Goal: Task Accomplishment & Management: Complete application form

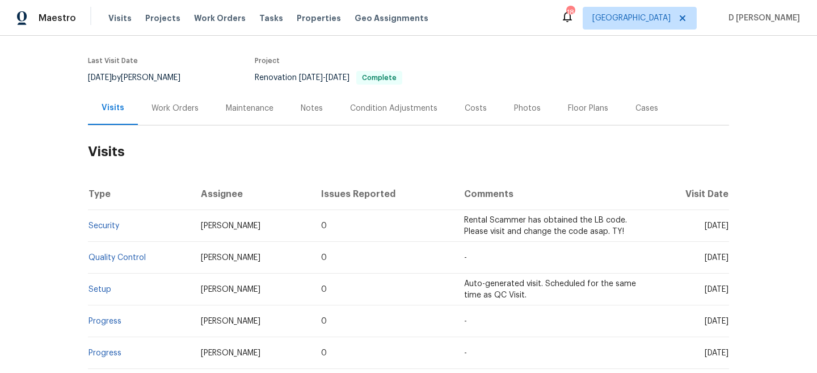
scroll to position [82, 0]
click at [177, 107] on div "Work Orders" at bounding box center [174, 107] width 47 height 11
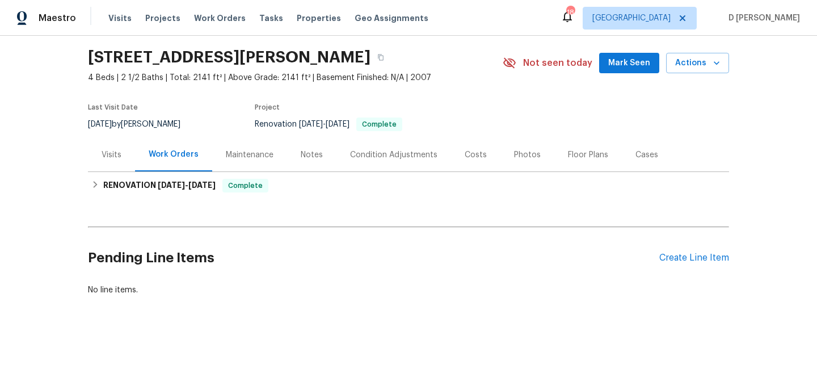
click at [111, 157] on div "Visits" at bounding box center [112, 154] width 20 height 11
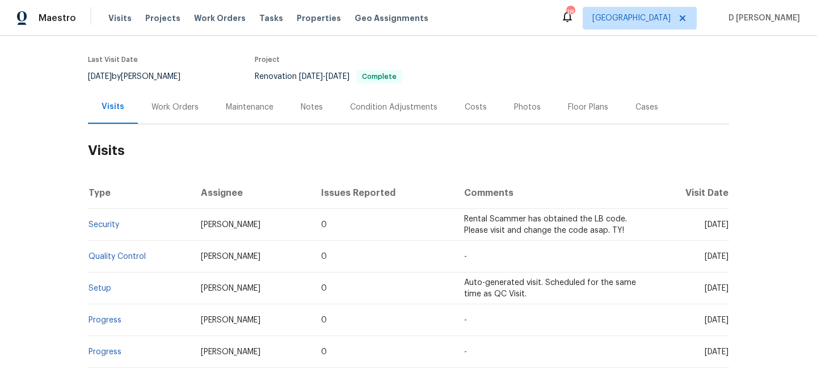
click at [643, 102] on div "Cases" at bounding box center [646, 107] width 23 height 11
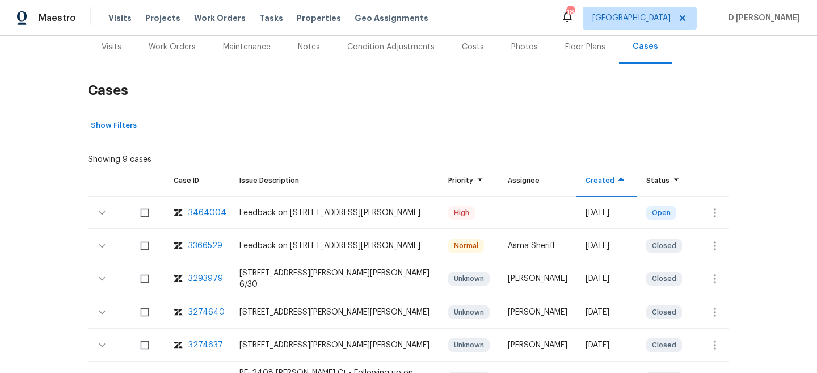
scroll to position [151, 0]
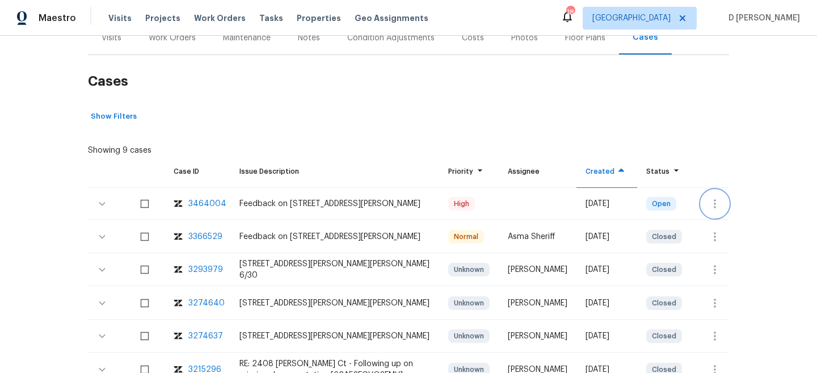
click at [709, 209] on icon "button" at bounding box center [715, 204] width 14 height 14
click at [746, 205] on li "Create a visit" at bounding box center [749, 203] width 117 height 19
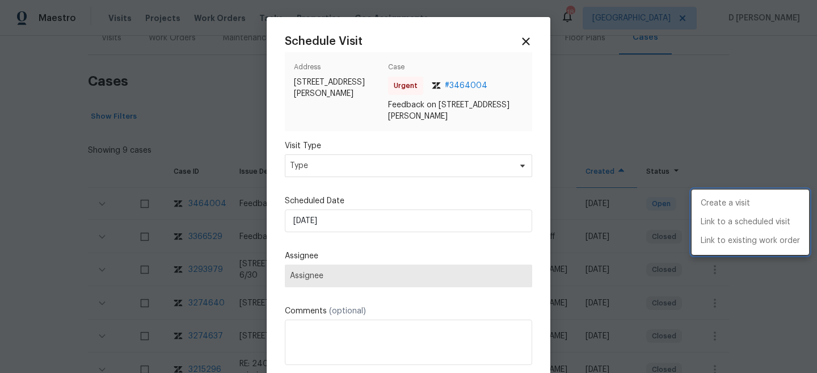
click at [369, 170] on div at bounding box center [408, 186] width 817 height 373
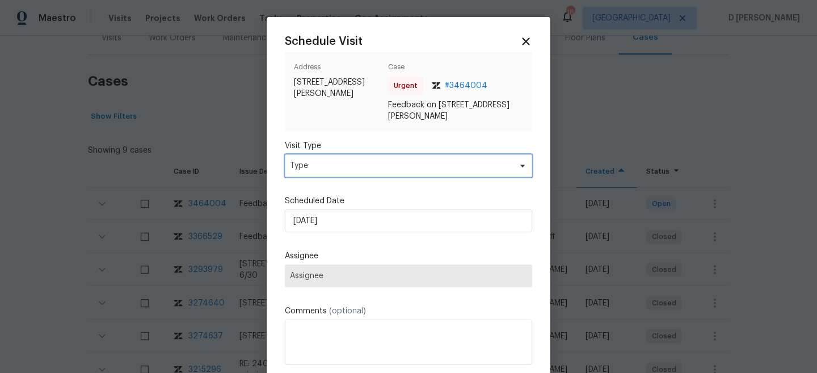
click at [368, 169] on span "Type" at bounding box center [400, 165] width 221 height 11
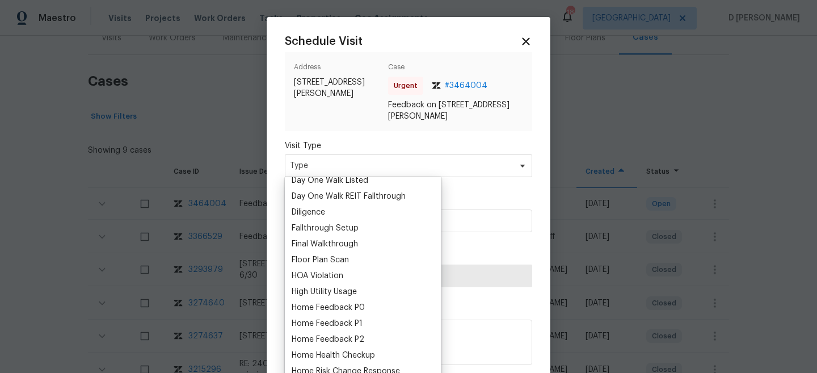
scroll to position [230, 0]
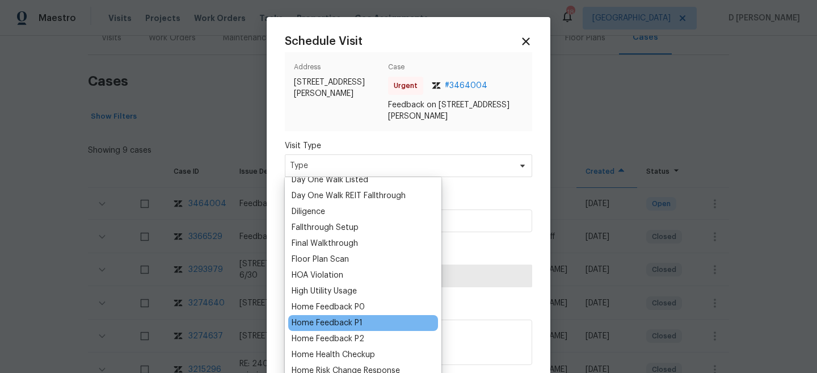
click at [360, 320] on div "Home Feedback P1" at bounding box center [327, 322] width 71 height 11
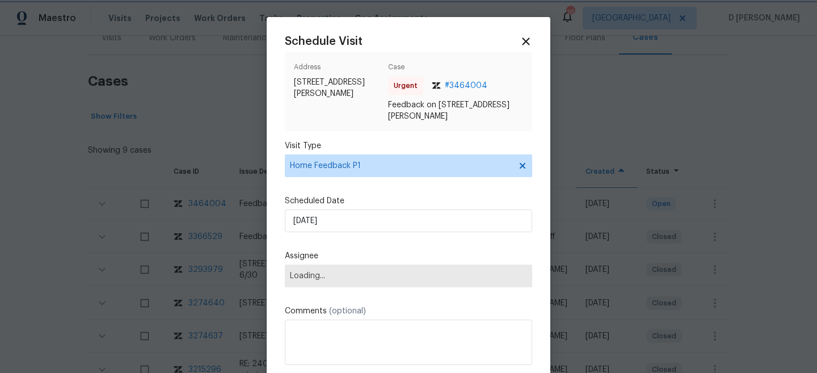
scroll to position [57, 0]
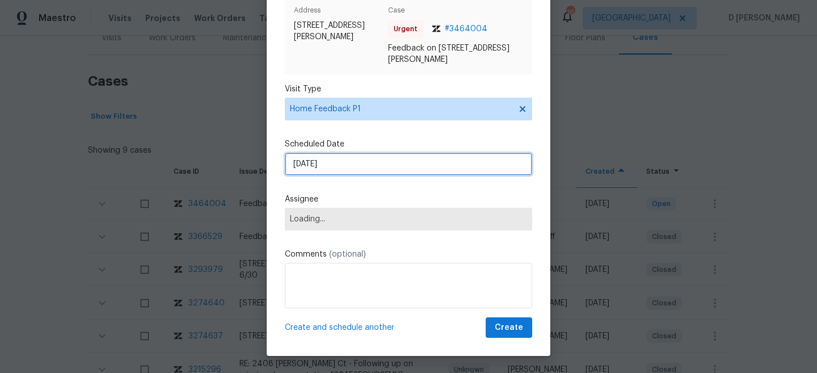
click at [385, 168] on input "[DATE]" at bounding box center [408, 164] width 247 height 23
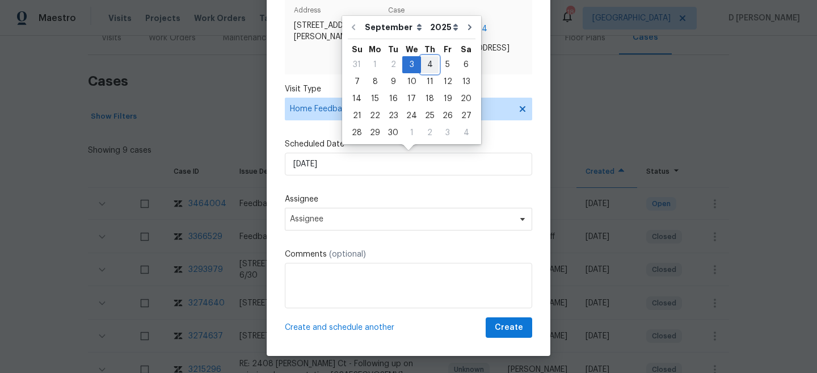
click at [423, 65] on div "4" at bounding box center [430, 65] width 18 height 16
type input "[DATE]"
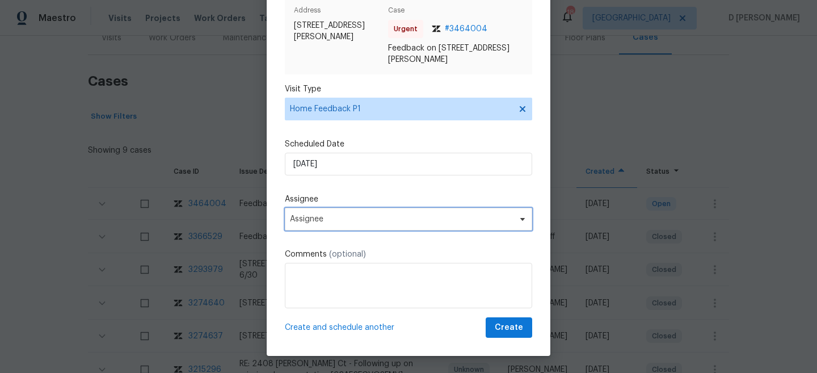
click at [362, 217] on span "Assignee" at bounding box center [401, 218] width 222 height 9
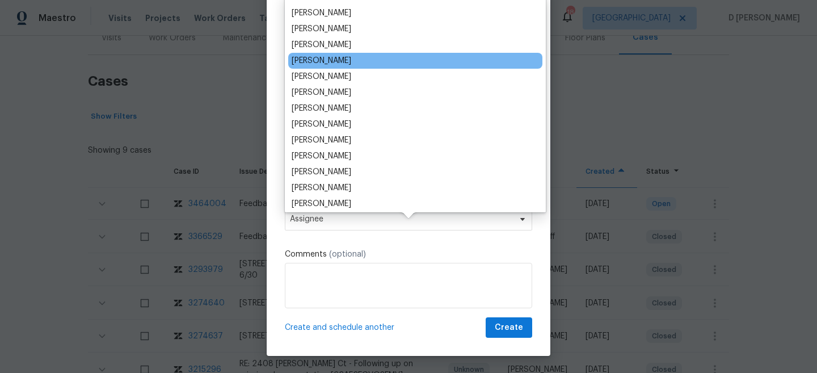
scroll to position [0, 0]
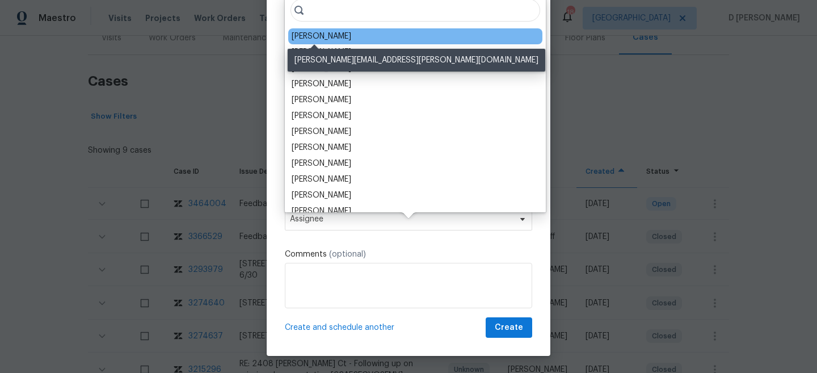
click at [306, 35] on div "[PERSON_NAME]" at bounding box center [322, 36] width 60 height 11
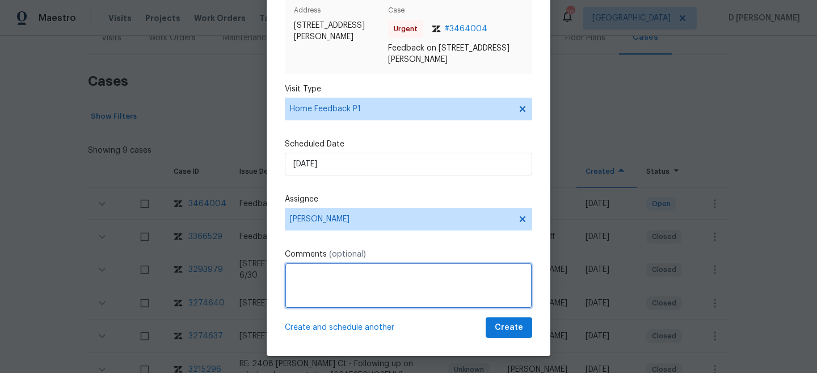
click at [332, 289] on textarea at bounding box center [408, 285] width 247 height 45
paste textarea "upon checking the smart-rent, There was a jamming issue, while locking the fron…"
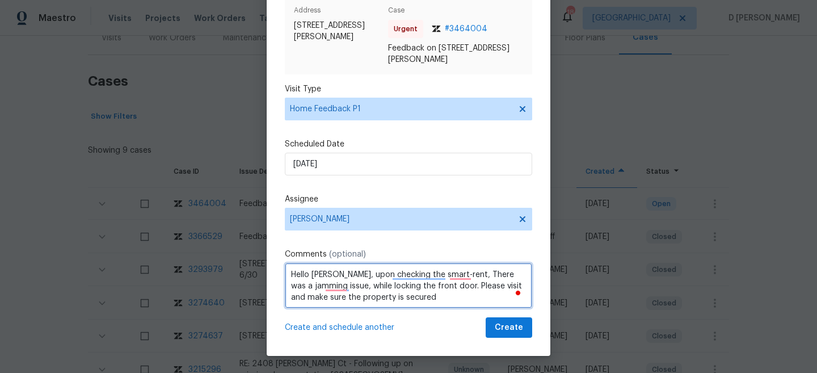
click at [339, 275] on textarea "Hello [PERSON_NAME], upon checking the smart-rent, There was a jamming issue, w…" at bounding box center [408, 285] width 247 height 45
type textarea "Hello [PERSON_NAME], Upon checking the smart-rent, there was a jamming issue, w…"
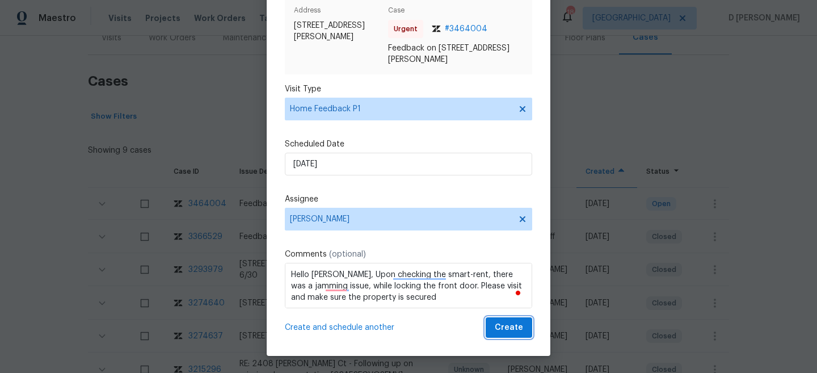
click at [504, 330] on span "Create" at bounding box center [509, 327] width 28 height 14
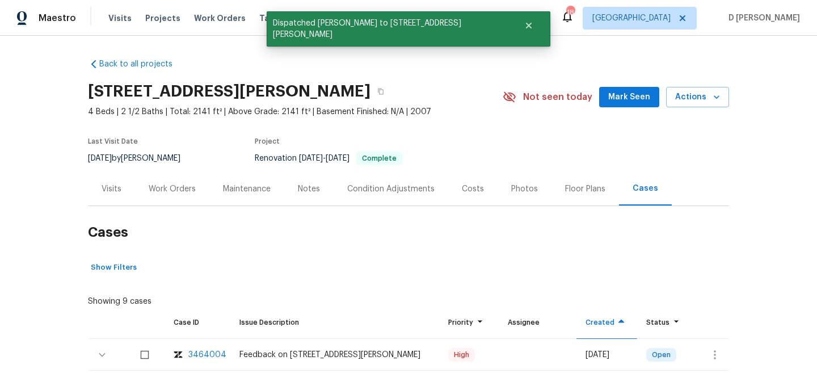
click at [115, 189] on div "Visits" at bounding box center [112, 188] width 20 height 11
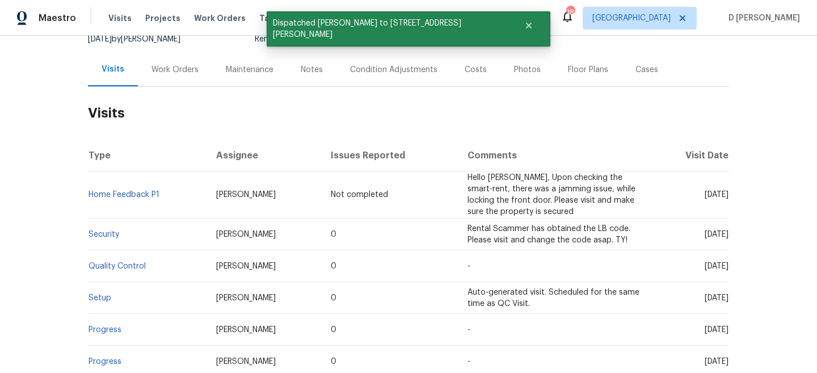
scroll to position [135, 0]
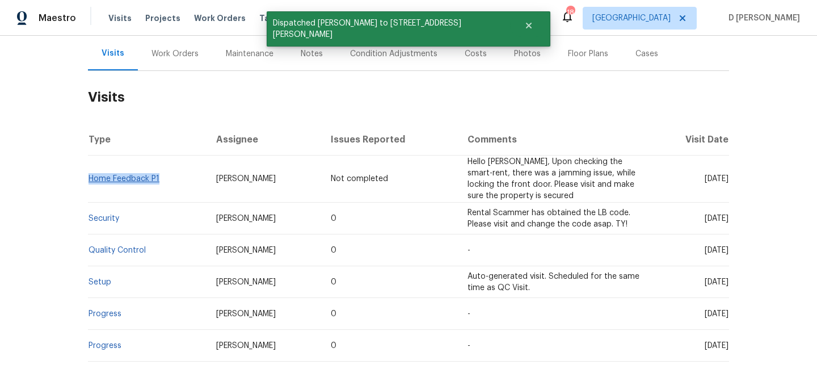
drag, startPoint x: 163, startPoint y: 178, endPoint x: 90, endPoint y: 176, distance: 73.2
click at [90, 176] on td "Home Feedback P1" at bounding box center [147, 178] width 119 height 47
copy link "Home Feedback P1"
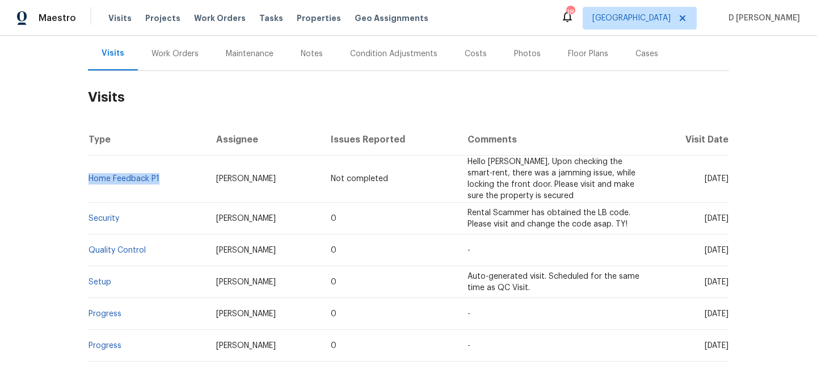
drag, startPoint x: 681, startPoint y: 217, endPoint x: 706, endPoint y: 214, distance: 25.6
click at [706, 214] on span "[DATE]" at bounding box center [716, 218] width 24 height 8
copy span "[DATE]"
click at [174, 57] on div "Work Orders" at bounding box center [174, 53] width 47 height 11
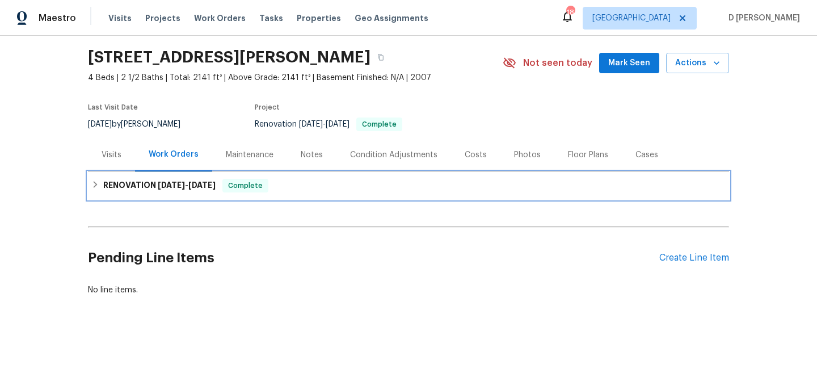
click at [96, 184] on icon at bounding box center [96, 184] width 4 height 7
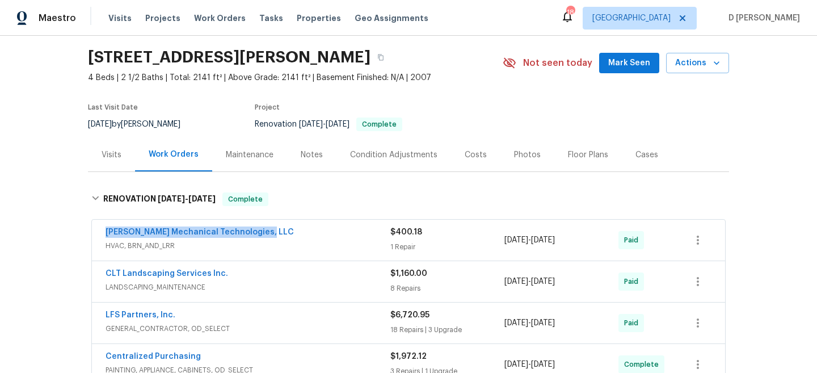
drag, startPoint x: 98, startPoint y: 233, endPoint x: 267, endPoint y: 233, distance: 169.0
click at [267, 233] on div "[PERSON_NAME] Mechanical Technologies, LLC HVAC, BRN_AND_LRR $400.18 1 Repair […" at bounding box center [408, 240] width 633 height 41
copy link "[PERSON_NAME] Mechanical Technologies, LLC"
click at [120, 158] on div "Visits" at bounding box center [112, 154] width 20 height 11
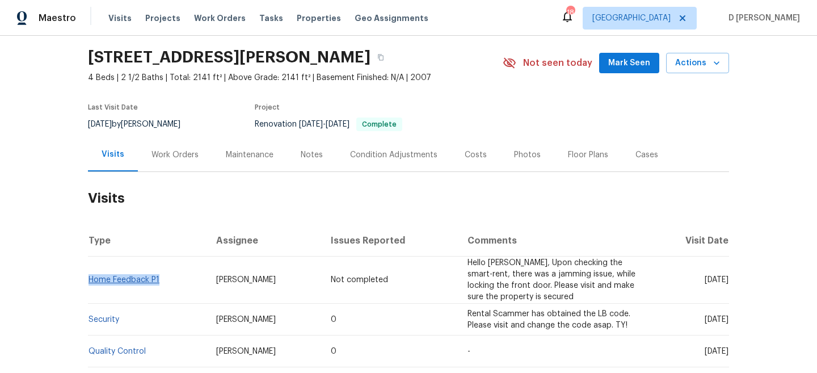
drag, startPoint x: 171, startPoint y: 279, endPoint x: 90, endPoint y: 276, distance: 81.2
click at [90, 276] on td "Home Feedback P1" at bounding box center [147, 279] width 119 height 47
copy link "Home Feedback P1"
